Goal: Information Seeking & Learning: Learn about a topic

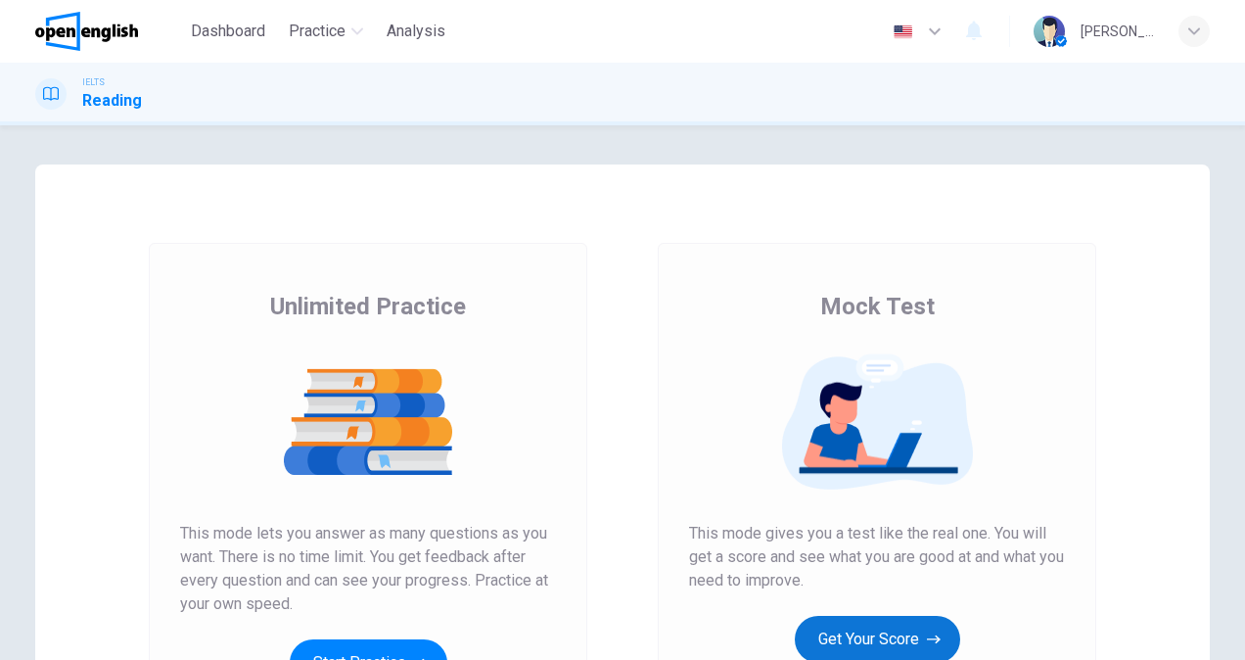
scroll to position [287, 0]
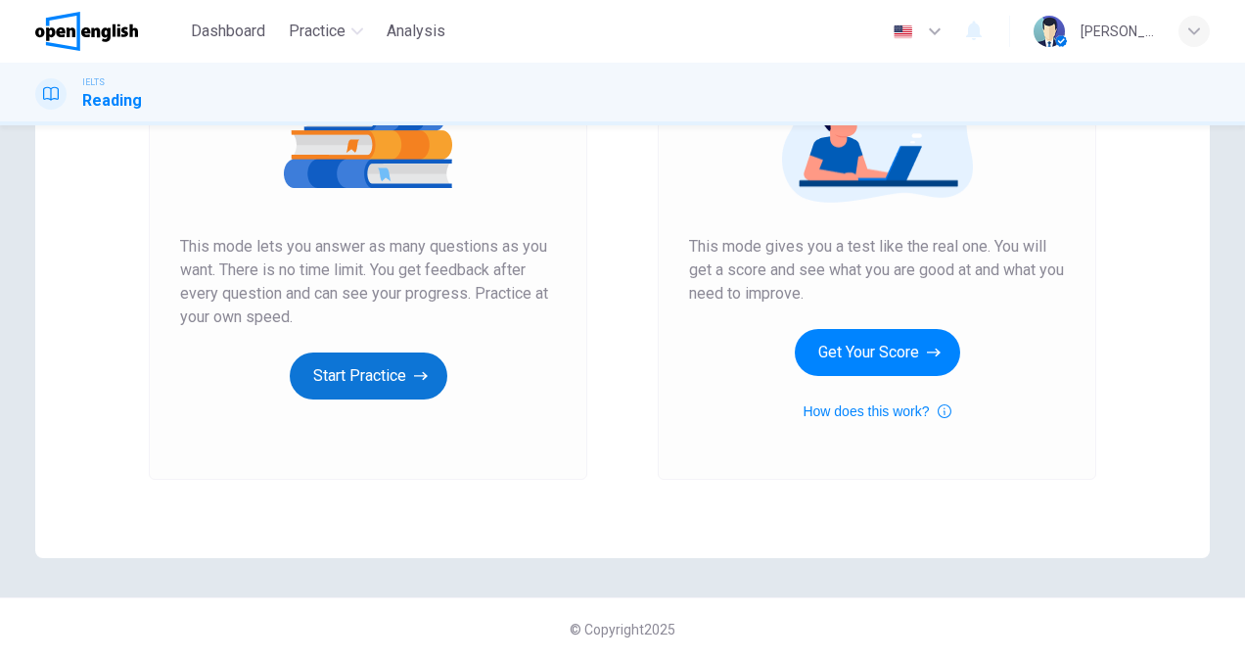
drag, startPoint x: 852, startPoint y: 341, endPoint x: 422, endPoint y: 354, distance: 429.9
click at [519, 335] on div "Unlimited Practice Mock Test Unlimited Practice This mode lets you answer as ma…" at bounding box center [622, 218] width 1175 height 680
click at [378, 361] on button "Start Practice" at bounding box center [369, 375] width 158 height 47
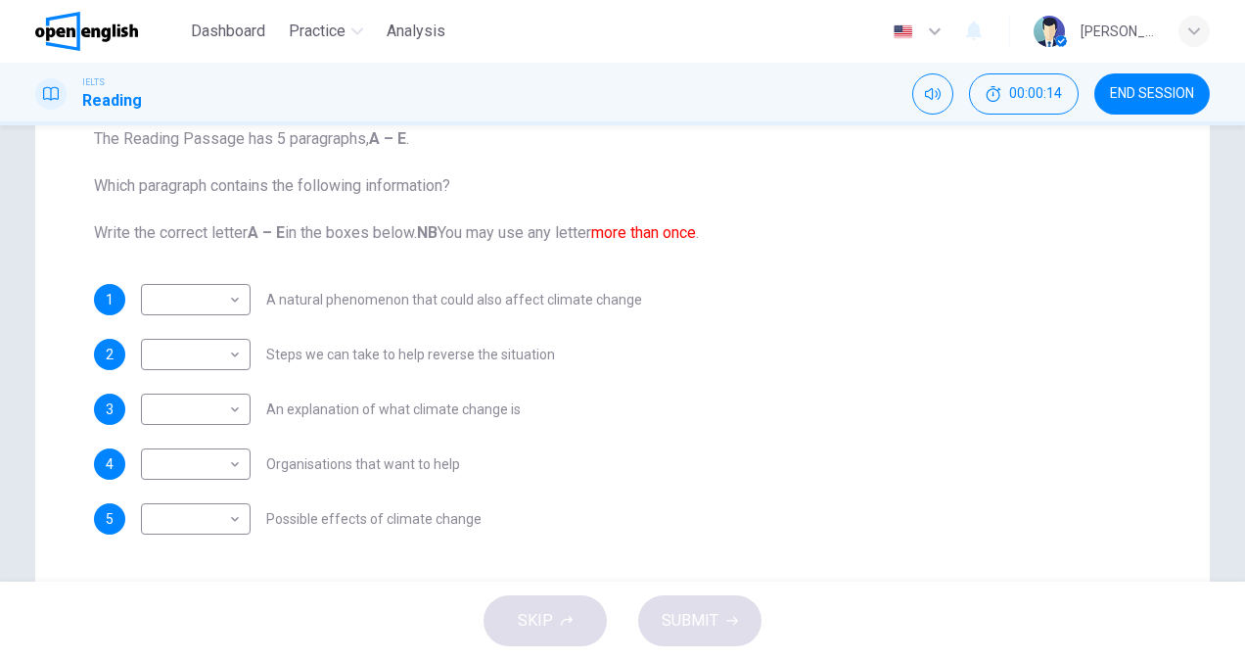
scroll to position [196, 0]
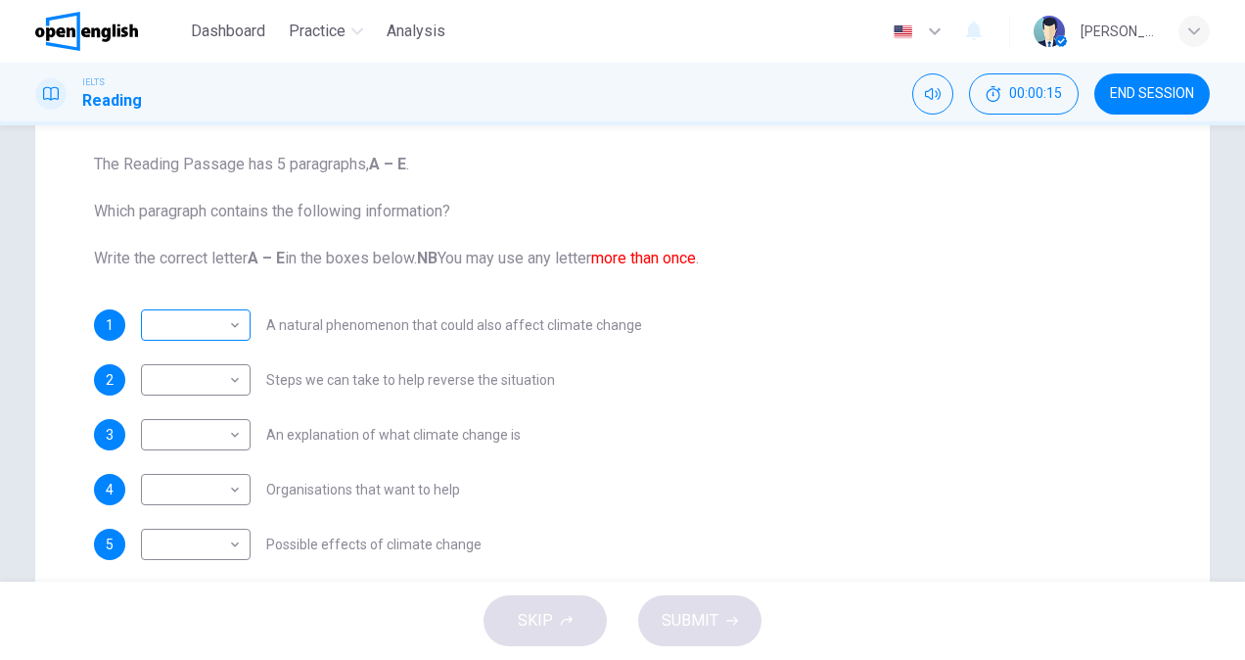
click at [232, 312] on body "This site uses cookies, as explained in our Privacy Policy . If you agree to th…" at bounding box center [622, 330] width 1245 height 660
click at [232, 314] on div at bounding box center [622, 330] width 1245 height 660
click at [384, 289] on div "Questions 1 - 5 The Reading Passage has 5 paragraphs, A – E . Which paragraph c…" at bounding box center [622, 328] width 1088 height 493
click at [241, 316] on div "​ ​" at bounding box center [196, 324] width 110 height 31
click at [232, 323] on body "This site uses cookies, as explained in our Privacy Policy . If you agree to th…" at bounding box center [622, 330] width 1245 height 660
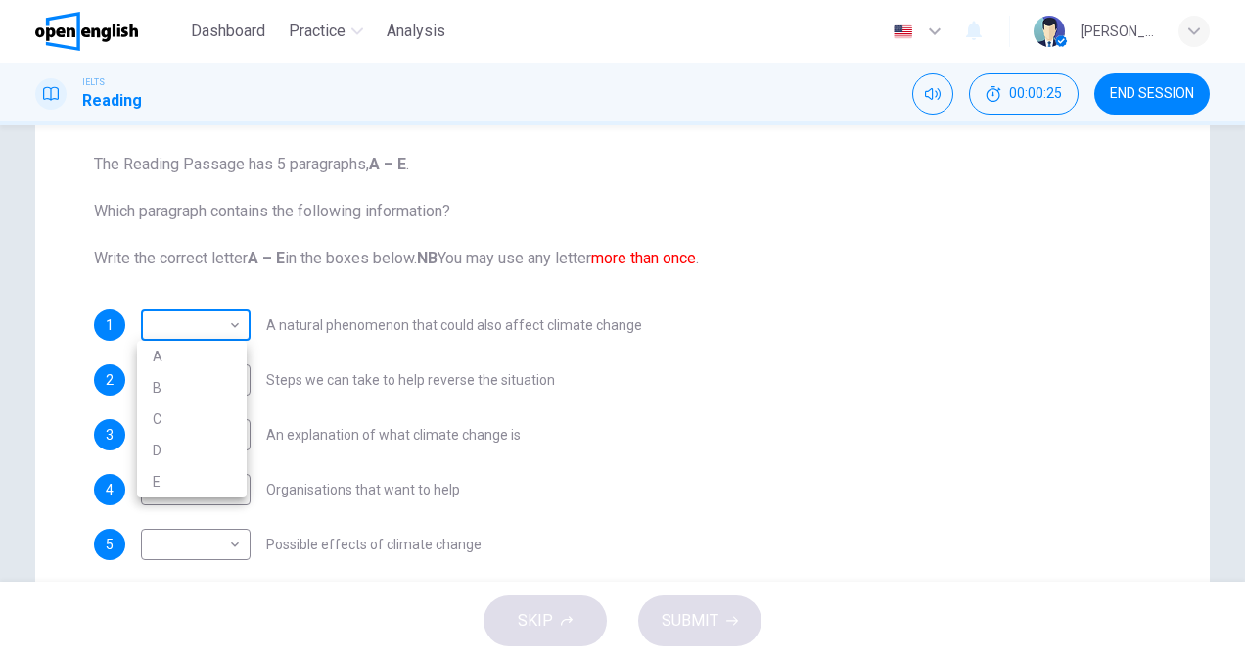
click at [232, 323] on div at bounding box center [622, 330] width 1245 height 660
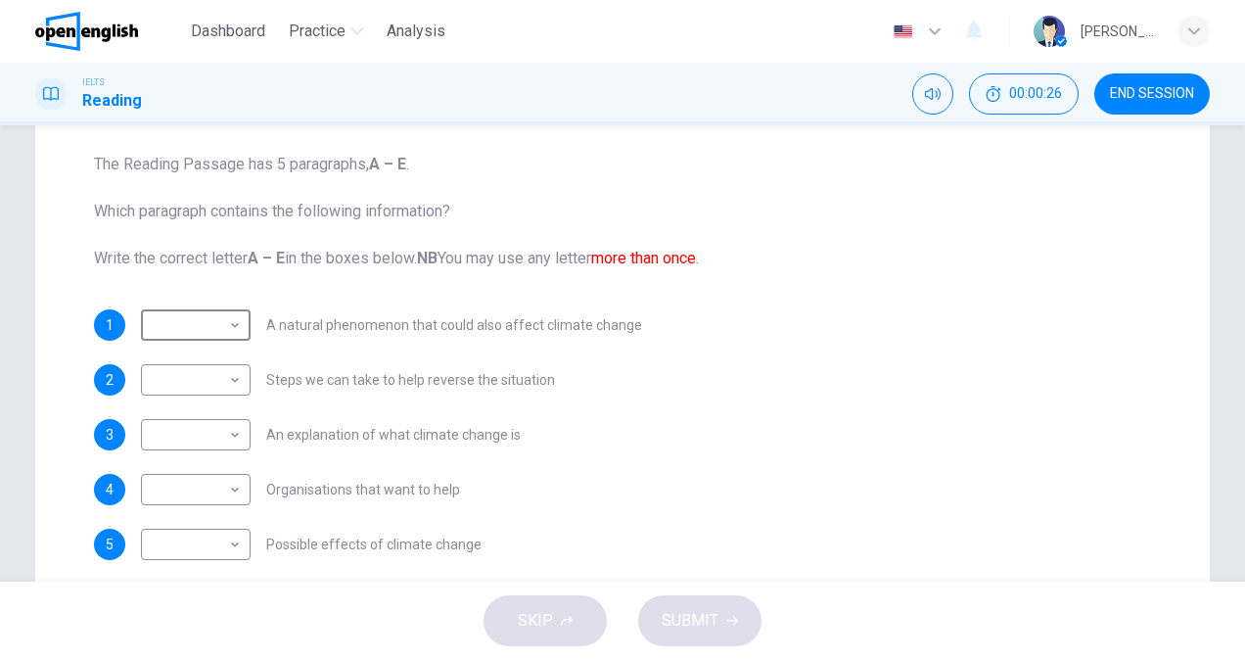
click at [375, 306] on div "Questions 1 - 5 The Reading Passage has 5 paragraphs, A – E . Which paragraph c…" at bounding box center [622, 328] width 1088 height 493
click at [214, 317] on body "This site uses cookies, as explained in our Privacy Policy . If you agree to th…" at bounding box center [622, 330] width 1245 height 660
click at [198, 352] on li "A" at bounding box center [192, 356] width 110 height 31
type input "*"
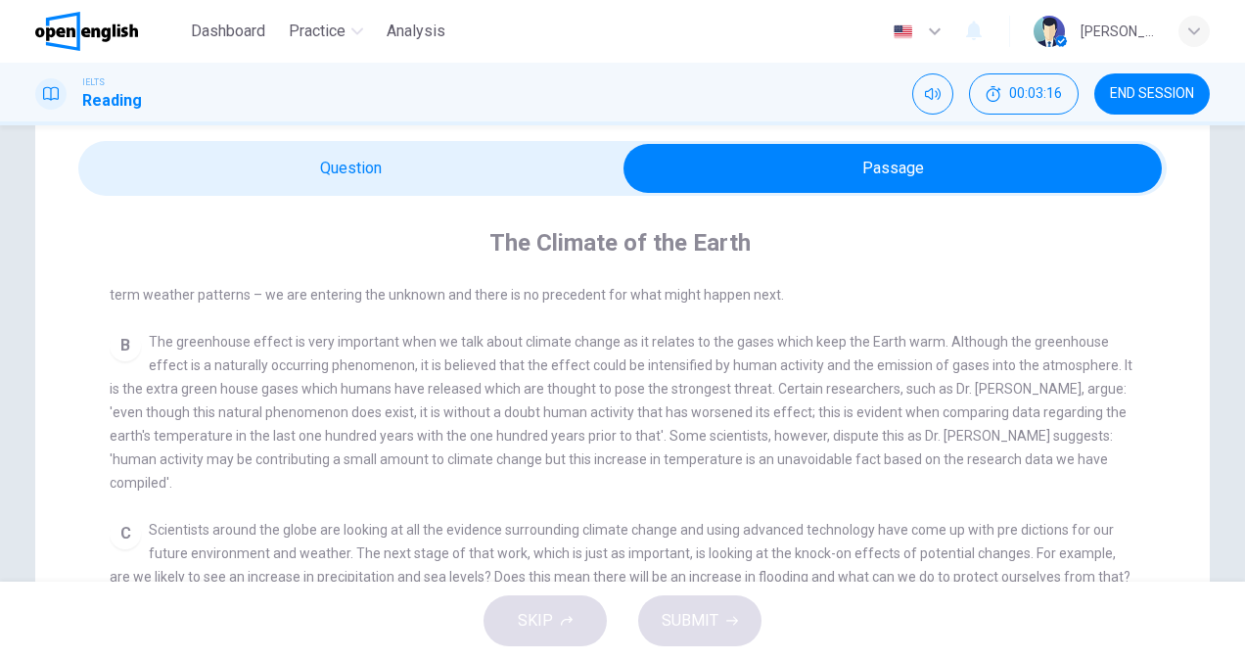
scroll to position [0, 0]
